Goal: Information Seeking & Learning: Check status

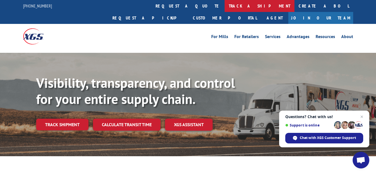
click at [224, 4] on link "track a shipment" at bounding box center [259, 6] width 70 height 12
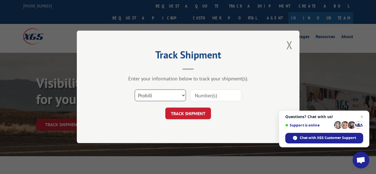
click at [161, 90] on select "Select category... Probill BOL PO" at bounding box center [160, 96] width 51 height 12
click at [135, 90] on select "Select category... Probill BOL PO" at bounding box center [160, 96] width 51 height 12
click at [214, 92] on input at bounding box center [215, 96] width 51 height 12
paste input "15985971"
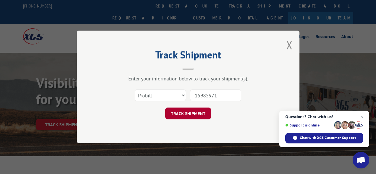
type input "15985971"
click at [197, 116] on button "TRACK SHIPMENT" at bounding box center [188, 114] width 46 height 12
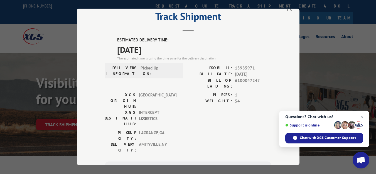
scroll to position [8, 0]
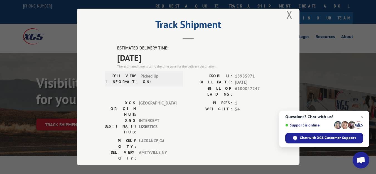
drag, startPoint x: 116, startPoint y: 56, endPoint x: 166, endPoint y: 51, distance: 50.5
click at [166, 51] on span "[DATE]" at bounding box center [194, 57] width 154 height 13
copy span "[DATE]"
click at [287, 60] on div "Track Shipment ESTIMATED DELIVERY TIME: [DATE] The estimated time is using the …" at bounding box center [188, 87] width 223 height 157
click at [361, 116] on span "Open chat" at bounding box center [361, 116] width 7 height 7
